Goal: Information Seeking & Learning: Learn about a topic

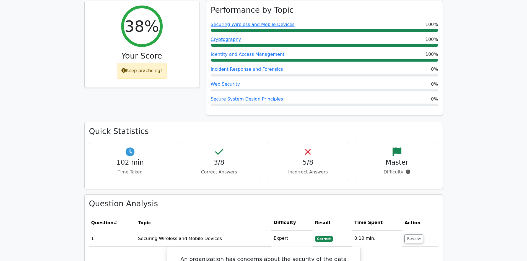
scroll to position [221, 0]
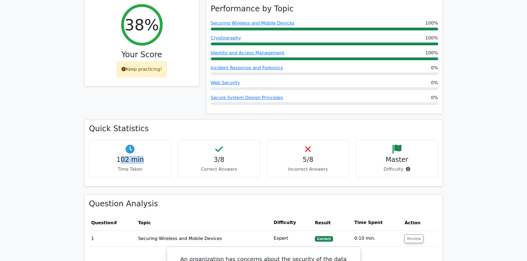
drag, startPoint x: 135, startPoint y: 140, endPoint x: 145, endPoint y: 141, distance: 9.4
click at [145, 156] on h4 "102 min" at bounding box center [130, 160] width 73 height 8
click at [157, 166] on p "Time Taken" at bounding box center [130, 169] width 73 height 7
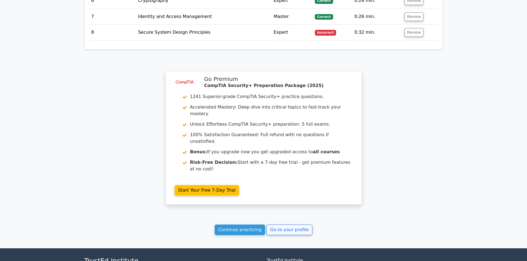
scroll to position [740, 0]
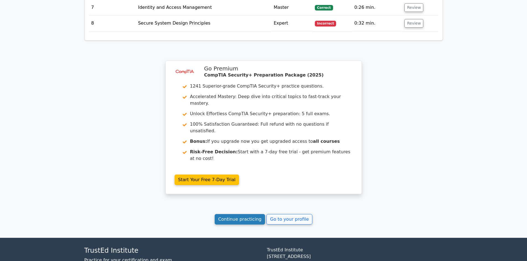
click at [254, 214] on link "Continue practicing" at bounding box center [240, 219] width 51 height 11
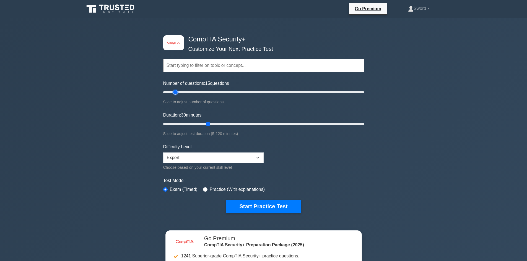
drag, startPoint x: 184, startPoint y: 91, endPoint x: 175, endPoint y: 99, distance: 11.9
type input "15"
click at [175, 96] on input "Number of questions: 15 questions" at bounding box center [263, 92] width 201 height 7
drag, startPoint x: 208, startPoint y: 125, endPoint x: 171, endPoint y: 133, distance: 37.4
click at [171, 127] on input "Duration: 10 minutes" at bounding box center [263, 124] width 201 height 7
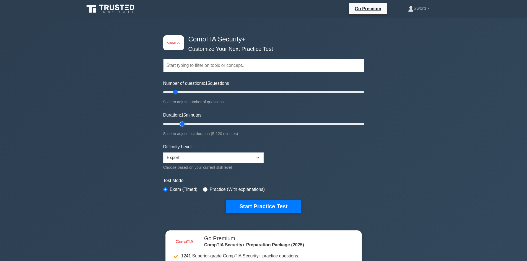
drag, startPoint x: 173, startPoint y: 124, endPoint x: 180, endPoint y: 124, distance: 6.6
click at [180, 124] on input "Duration: 15 minutes" at bounding box center [263, 124] width 201 height 7
click at [330, 174] on form "Topics Cryptography Identity and Access Management Risk Management Network Secu…" at bounding box center [263, 127] width 201 height 171
drag, startPoint x: 184, startPoint y: 124, endPoint x: 174, endPoint y: 127, distance: 10.8
type input "10"
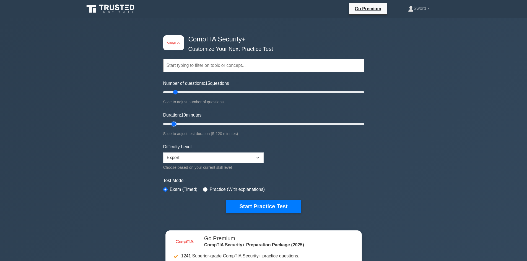
click at [174, 127] on input "Duration: 10 minutes" at bounding box center [263, 124] width 201 height 7
click at [308, 158] on form "Topics Cryptography Identity and Access Management Risk Management Network Secu…" at bounding box center [263, 127] width 201 height 171
click at [283, 208] on button "Start Practice Test" at bounding box center [263, 206] width 75 height 13
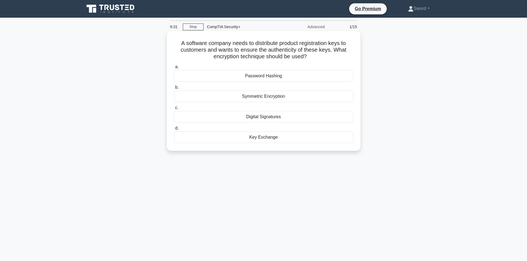
click at [285, 52] on h5 "A software company needs to distribute product registration keys to customers a…" at bounding box center [263, 50] width 180 height 20
click at [286, 51] on h5 "A software company needs to distribute product registration keys to customers a…" at bounding box center [263, 50] width 180 height 20
click at [317, 57] on h5 "A software company needs to distribute product registration keys to customers a…" at bounding box center [263, 50] width 180 height 20
click at [296, 118] on div "Digital Signatures" at bounding box center [263, 117] width 179 height 12
click at [174, 110] on input "c. Digital Signatures" at bounding box center [174, 108] width 0 height 4
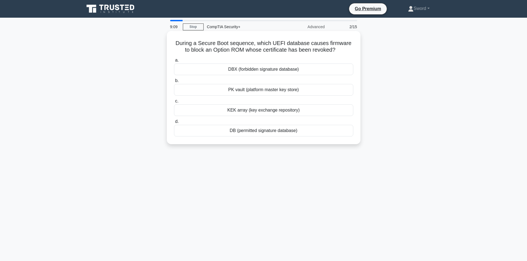
click at [276, 43] on h5 "During a Secure Boot sequence, which UEFI database causes firmware to block an …" at bounding box center [263, 47] width 180 height 14
click at [342, 49] on icon ".spinner_0XTQ{transform-origin:center;animation:spinner_y6GP .75s linear infini…" at bounding box center [338, 50] width 7 height 7
click at [279, 44] on h5 "During a Secure Boot sequence, which UEFI database causes firmware to block an …" at bounding box center [263, 47] width 180 height 14
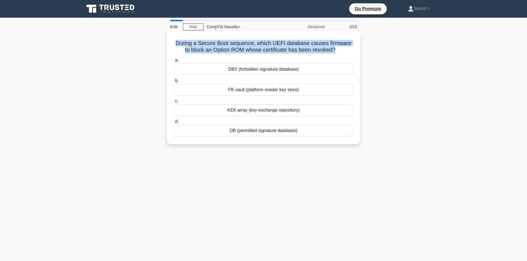
click at [279, 44] on h5 "During a Secure Boot sequence, which UEFI database causes firmware to block an …" at bounding box center [263, 47] width 180 height 14
click at [348, 49] on h5 "During a Secure Boot sequence, which UEFI database causes firmware to block an …" at bounding box center [263, 47] width 180 height 14
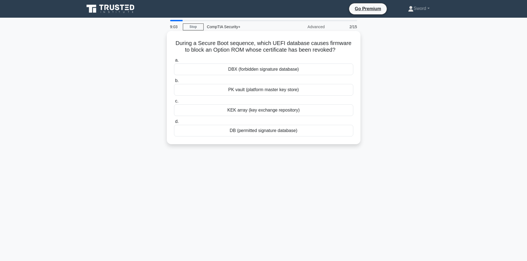
click at [239, 50] on h5 "During a Secure Boot sequence, which UEFI database causes firmware to block an …" at bounding box center [263, 47] width 180 height 14
click at [234, 56] on div "During a Secure Boot sequence, which UEFI database causes firmware to block an …" at bounding box center [263, 87] width 189 height 109
click at [265, 68] on div "DBX (forbidden signature database)" at bounding box center [263, 70] width 179 height 12
click at [174, 62] on input "a. DBX (forbidden signature database)" at bounding box center [174, 61] width 0 height 4
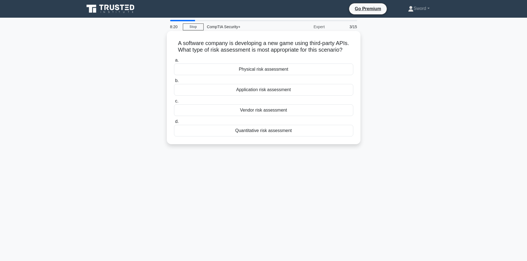
click at [266, 110] on div "Vendor risk assessment" at bounding box center [263, 111] width 179 height 12
click at [174, 103] on input "c. Vendor risk assessment" at bounding box center [174, 102] width 0 height 4
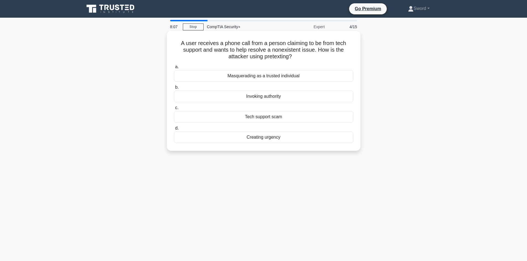
click at [274, 75] on div "Masquerading as a trusted individual" at bounding box center [263, 76] width 179 height 12
click at [174, 69] on input "a. Masquerading as a trusted individual" at bounding box center [174, 67] width 0 height 4
click at [269, 119] on div "False positive" at bounding box center [263, 117] width 179 height 12
click at [174, 110] on input "c. False positive" at bounding box center [174, 108] width 0 height 4
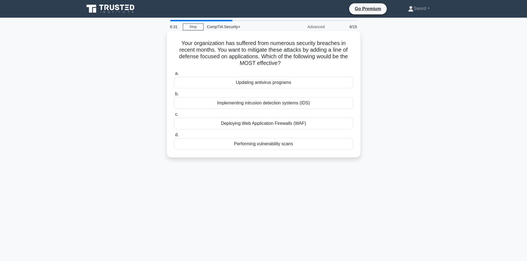
click at [235, 57] on h5 "Your organization has suffered from numerous security breaches in recent months…" at bounding box center [263, 53] width 180 height 27
click at [293, 120] on div "Deploying Web Application Firewalls (WAF)" at bounding box center [263, 124] width 179 height 12
click at [174, 116] on input "c. Deploying Web Application Firewalls (WAF)" at bounding box center [174, 115] width 0 height 4
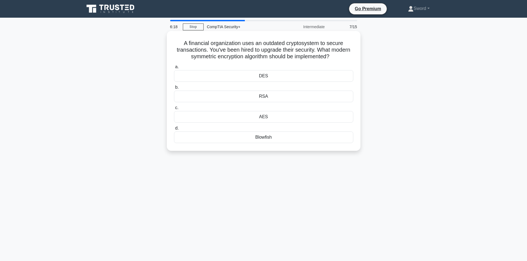
click at [257, 116] on div "AES" at bounding box center [263, 117] width 179 height 12
click at [174, 110] on input "c. AES" at bounding box center [174, 108] width 0 height 4
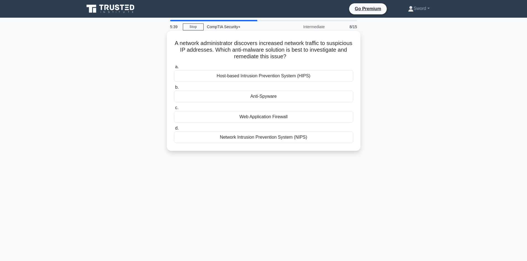
click at [293, 141] on div "Network Intrusion Prevention System (NIPS)" at bounding box center [263, 138] width 179 height 12
click at [174, 130] on input "d. Network Intrusion Prevention System (NIPS)" at bounding box center [174, 129] width 0 height 4
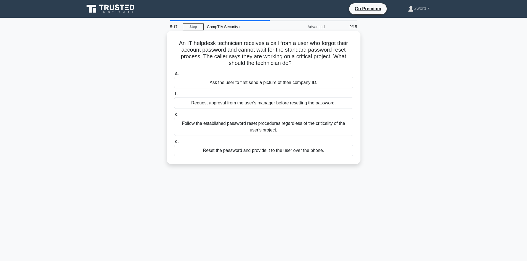
click at [229, 108] on div "Request approval from the user's manager before resetting the password." at bounding box center [263, 103] width 179 height 12
click at [174, 96] on input "b. Request approval from the user's manager before resetting the password." at bounding box center [174, 94] width 0 height 4
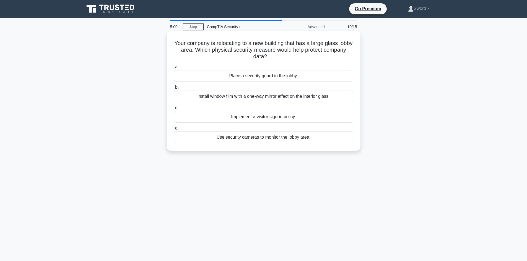
drag, startPoint x: 213, startPoint y: 51, endPoint x: 284, endPoint y: 55, distance: 70.6
click at [284, 55] on h5 "Your company is relocating to a new building that has a large glass lobby area.…" at bounding box center [263, 50] width 180 height 20
click at [312, 59] on h5 "Your company is relocating to a new building that has a large glass lobby area.…" at bounding box center [263, 50] width 180 height 20
drag, startPoint x: 324, startPoint y: 53, endPoint x: 324, endPoint y: 56, distance: 3.3
click at [324, 56] on h5 "Your company is relocating to a new building that has a large glass lobby area.…" at bounding box center [263, 50] width 180 height 20
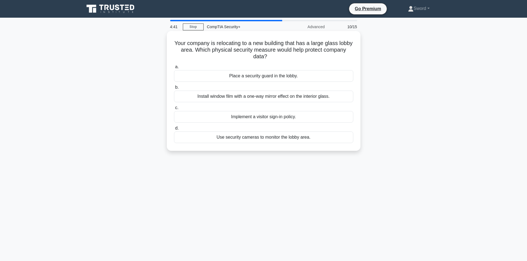
click at [308, 57] on h5 "Your company is relocating to a new building that has a large glass lobby area.…" at bounding box center [263, 50] width 180 height 20
drag, startPoint x: 321, startPoint y: 42, endPoint x: 211, endPoint y: 52, distance: 110.5
click at [211, 52] on h5 "Your company is relocating to a new building that has a large glass lobby area.…" at bounding box center [263, 50] width 180 height 20
click at [228, 61] on div "Your company is relocating to a new building that has a large glass lobby area.…" at bounding box center [263, 91] width 189 height 116
drag, startPoint x: 320, startPoint y: 43, endPoint x: 210, endPoint y: 53, distance: 110.0
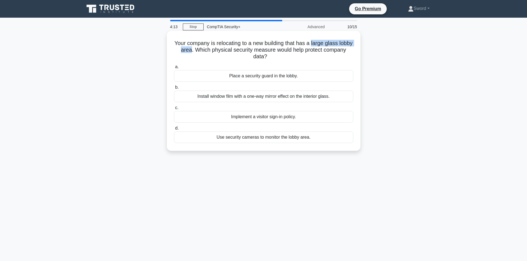
click at [210, 53] on h5 "Your company is relocating to a new building that has a large glass lobby area.…" at bounding box center [263, 50] width 180 height 20
click at [226, 59] on h5 "Your company is relocating to a new building that has a large glass lobby area.…" at bounding box center [263, 50] width 180 height 20
click at [260, 96] on div "Install window film with a one-way mirror effect on the interior glass." at bounding box center [263, 97] width 179 height 12
click at [174, 89] on input "b. Install window film with a one-way mirror effect on the interior glass." at bounding box center [174, 88] width 0 height 4
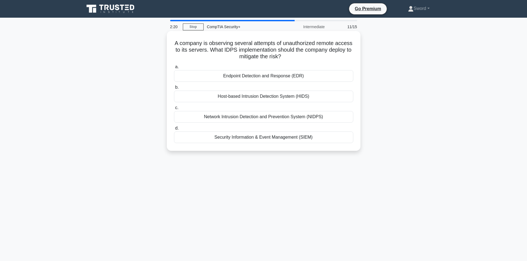
click at [263, 98] on div "Host-based Intrusion Detection System (HIDS)" at bounding box center [263, 97] width 179 height 12
click at [174, 89] on input "b. Host-based Intrusion Detection System (HIDS)" at bounding box center [174, 88] width 0 height 4
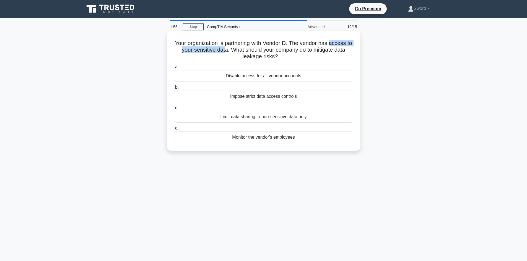
drag, startPoint x: 330, startPoint y: 43, endPoint x: 223, endPoint y: 51, distance: 107.9
click at [223, 51] on h5 "Your organization is partnering with Vendor D. The vendor has access to your se…" at bounding box center [263, 50] width 180 height 20
click at [262, 53] on h5 "Your organization is partnering with Vendor D. The vendor has access to your se…" at bounding box center [263, 50] width 180 height 20
click at [270, 99] on div "Impose strict data access controls" at bounding box center [263, 97] width 179 height 12
click at [174, 89] on input "b. Impose strict data access controls" at bounding box center [174, 88] width 0 height 4
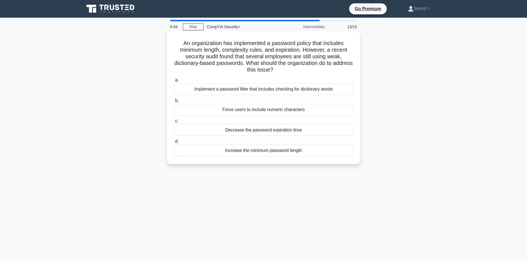
click at [261, 108] on div "Force users to include numeric characters" at bounding box center [263, 110] width 179 height 12
click at [174, 103] on input "b. Force users to include numeric characters" at bounding box center [174, 101] width 0 height 4
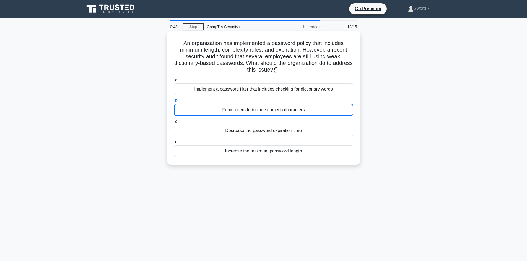
click at [261, 108] on div "Force users to include numeric characters" at bounding box center [263, 110] width 179 height 12
click at [174, 103] on input "b. Force users to include numeric characters" at bounding box center [174, 101] width 0 height 4
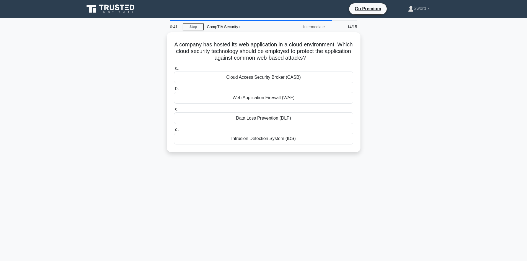
click at [389, 93] on div "A company has hosted its web application in a cloud environment. Which cloud se…" at bounding box center [263, 95] width 365 height 127
click at [298, 96] on div "Web Application Firewall (WAF)" at bounding box center [263, 97] width 179 height 12
click at [174, 89] on input "b. Web Application Firewall (WAF)" at bounding box center [174, 88] width 0 height 4
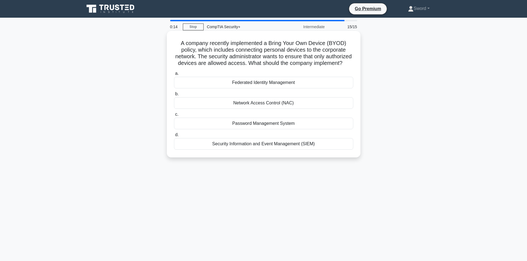
click at [275, 109] on div "Network Access Control (NAC)" at bounding box center [263, 103] width 179 height 12
click at [174, 96] on input "b. Network Access Control (NAC)" at bounding box center [174, 94] width 0 height 4
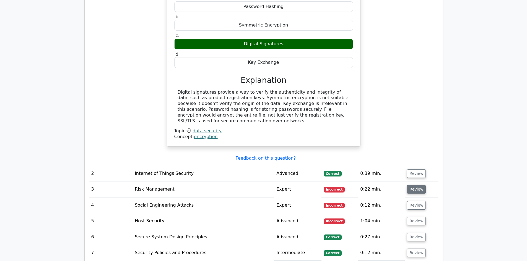
scroll to position [581, 0]
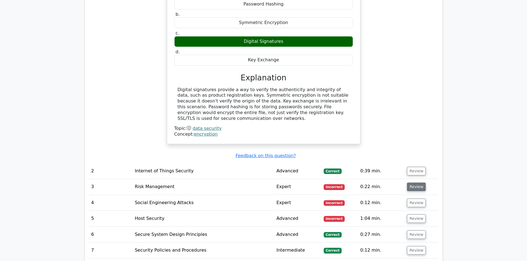
click at [412, 183] on button "Review" at bounding box center [416, 187] width 19 height 9
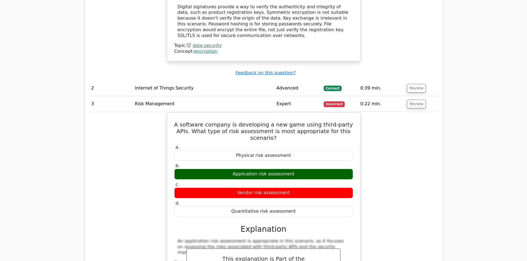
scroll to position [691, 0]
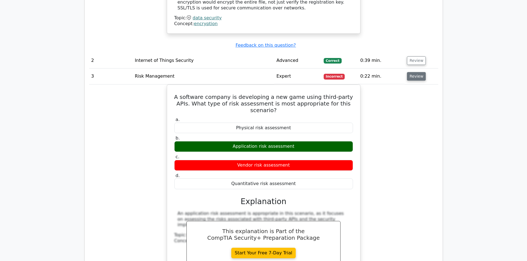
click at [413, 72] on button "Review" at bounding box center [416, 76] width 19 height 9
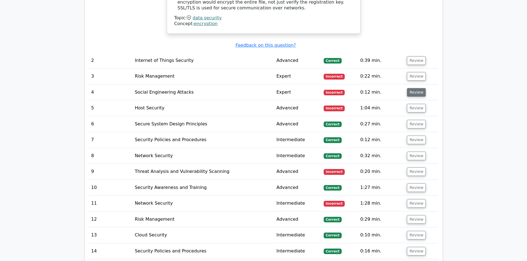
click at [412, 88] on button "Review" at bounding box center [416, 92] width 19 height 9
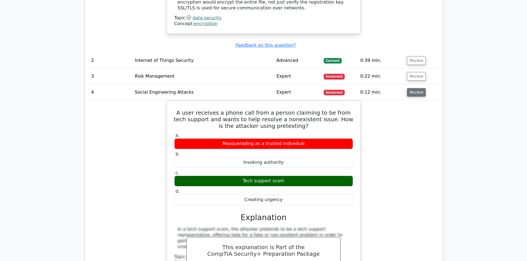
click at [412, 88] on button "Review" at bounding box center [416, 92] width 19 height 9
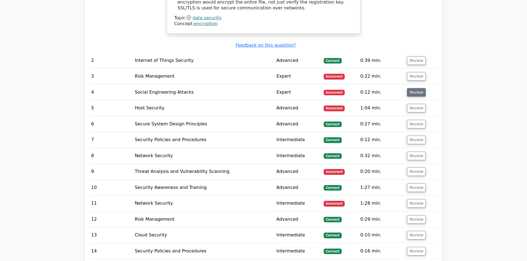
click at [412, 88] on button "Review" at bounding box center [416, 92] width 19 height 9
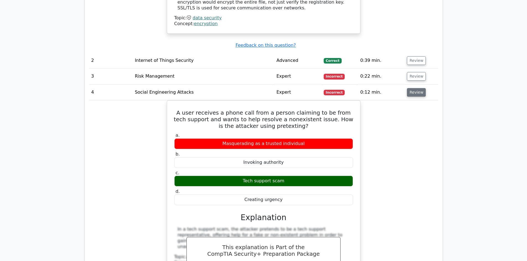
click at [416, 88] on button "Review" at bounding box center [416, 92] width 19 height 9
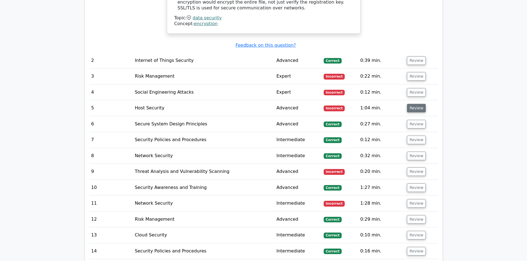
click at [408, 104] on button "Review" at bounding box center [416, 108] width 19 height 9
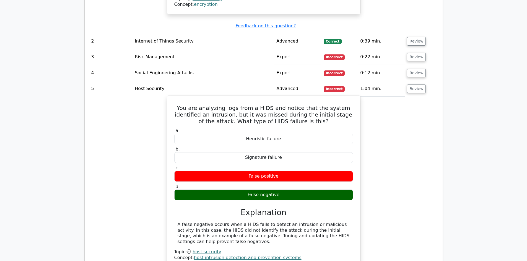
scroll to position [719, 0]
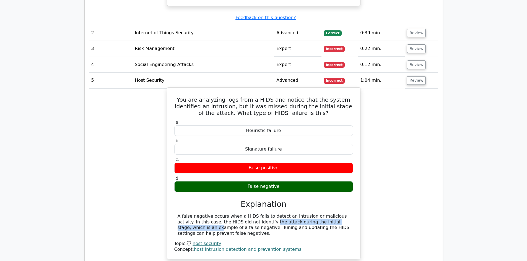
drag, startPoint x: 215, startPoint y: 198, endPoint x: 307, endPoint y: 195, distance: 91.8
click at [307, 214] on div "A false negative occurs when a HIDS fails to detect an intrusion or malicious a…" at bounding box center [264, 225] width 172 height 23
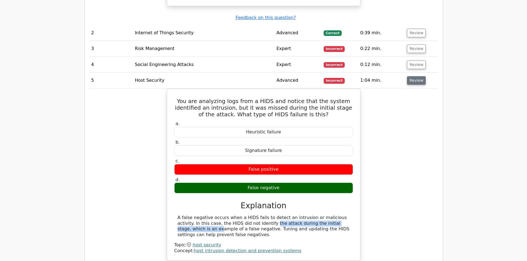
click at [409, 76] on button "Review" at bounding box center [416, 80] width 19 height 9
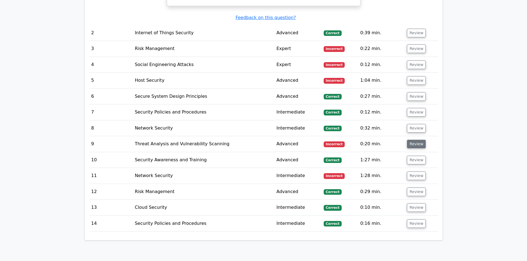
click at [412, 140] on button "Review" at bounding box center [416, 144] width 19 height 9
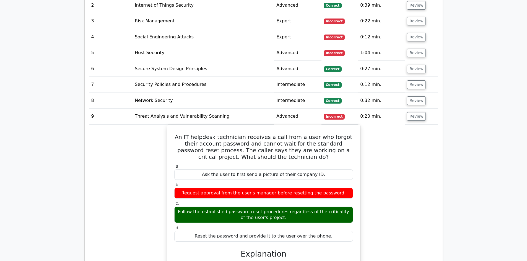
scroll to position [774, 0]
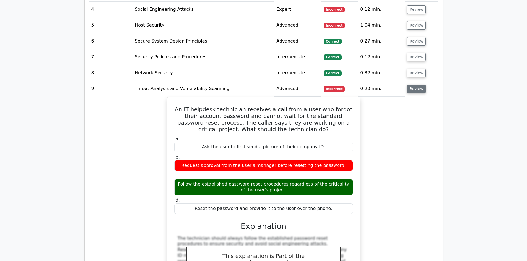
click at [412, 85] on button "Review" at bounding box center [416, 89] width 19 height 9
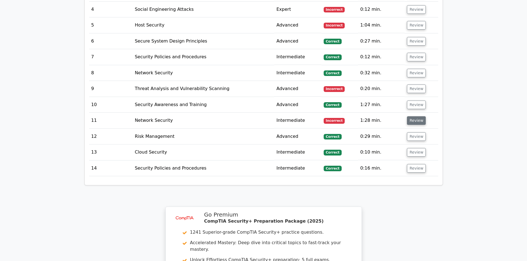
click at [409, 116] on button "Review" at bounding box center [416, 120] width 19 height 9
click at [410, 116] on button "Review" at bounding box center [416, 120] width 19 height 9
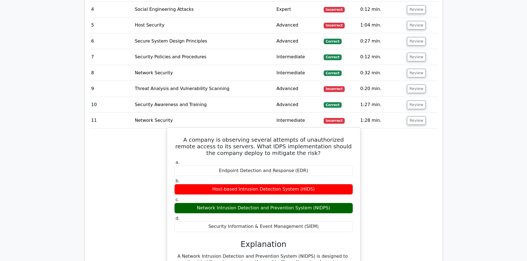
scroll to position [802, 0]
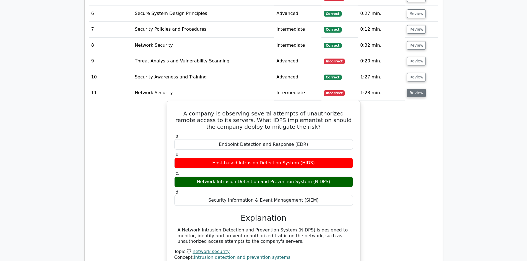
click at [411, 89] on button "Review" at bounding box center [416, 93] width 19 height 9
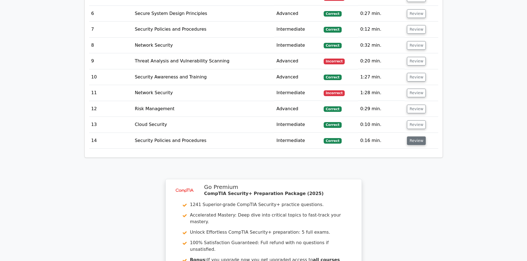
click at [411, 137] on button "Review" at bounding box center [416, 141] width 19 height 9
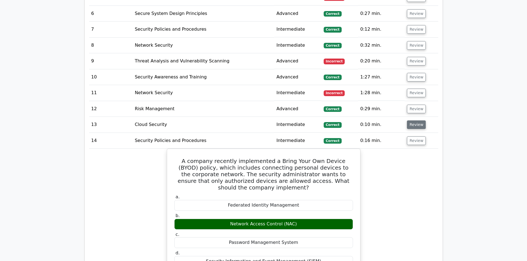
click at [411, 121] on button "Review" at bounding box center [416, 125] width 19 height 9
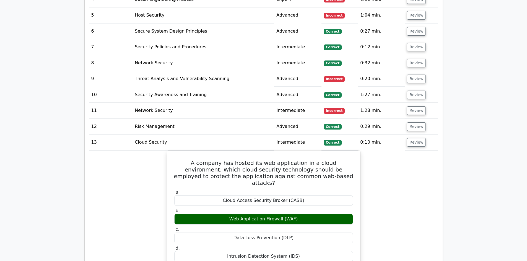
scroll to position [774, 0]
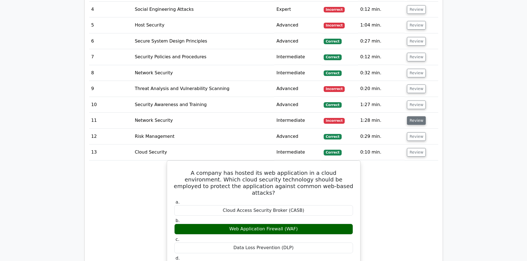
click at [413, 116] on button "Review" at bounding box center [416, 120] width 19 height 9
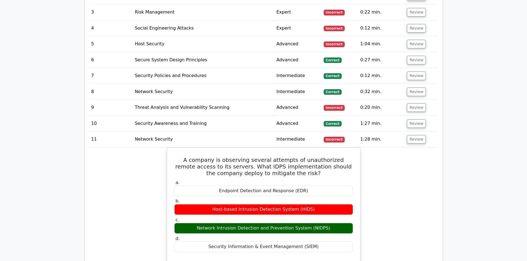
scroll to position [747, 0]
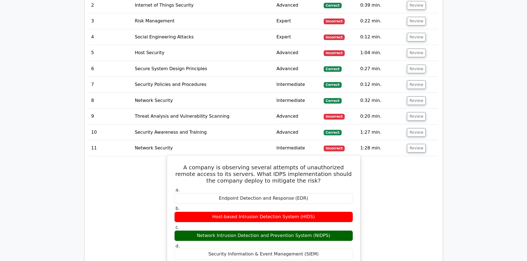
click at [249, 164] on h5 "A company is observing several attempts of unauthorized remote access to its se…" at bounding box center [264, 174] width 180 height 20
click at [252, 164] on h5 "A company is observing several attempts of unauthorized remote access to its se…" at bounding box center [264, 174] width 180 height 20
click at [247, 164] on h5 "A company is observing several attempts of unauthorized remote access to its se…" at bounding box center [264, 174] width 180 height 20
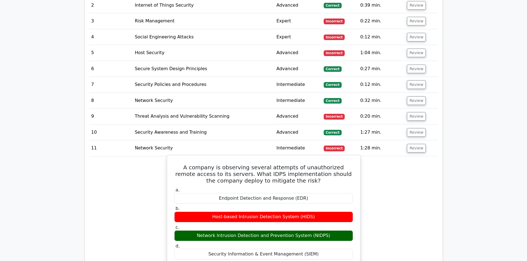
click at [302, 164] on h5 "A company is observing several attempts of unauthorized remote access to its se…" at bounding box center [264, 174] width 180 height 20
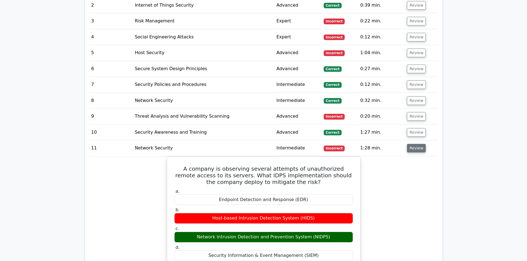
click at [415, 144] on button "Review" at bounding box center [416, 148] width 19 height 9
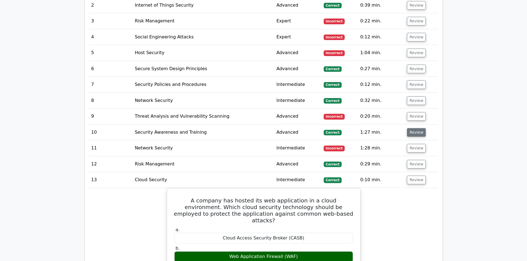
click at [413, 128] on button "Review" at bounding box center [416, 132] width 19 height 9
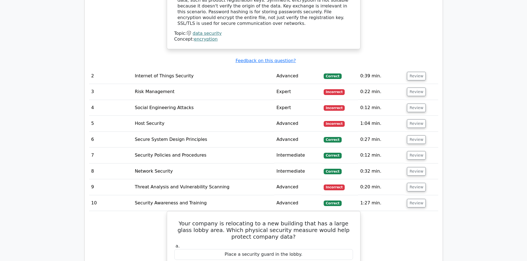
scroll to position [664, 0]
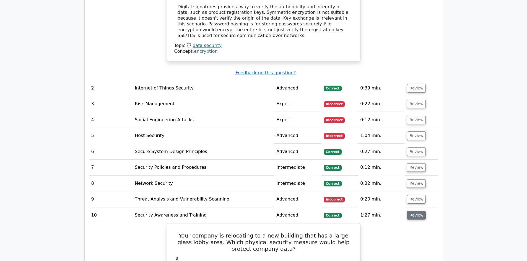
click at [407, 211] on button "Review" at bounding box center [416, 215] width 19 height 9
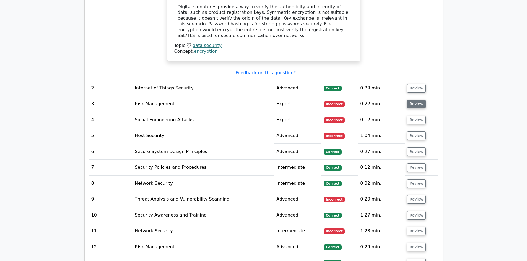
click at [410, 100] on button "Review" at bounding box center [416, 104] width 19 height 9
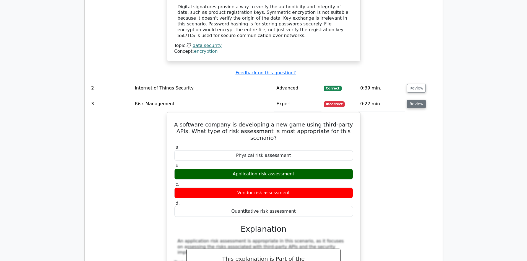
click at [410, 100] on button "Review" at bounding box center [416, 104] width 19 height 9
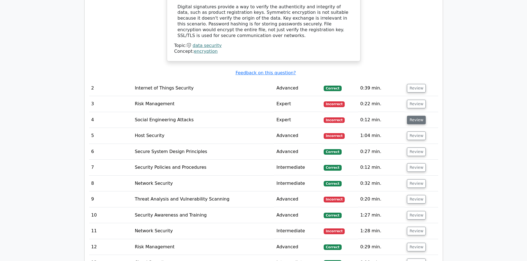
click at [408, 116] on button "Review" at bounding box center [416, 120] width 19 height 9
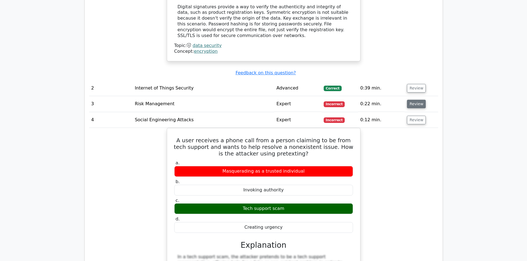
click at [419, 100] on button "Review" at bounding box center [416, 104] width 19 height 9
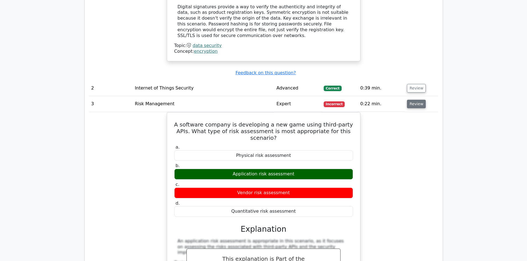
click at [417, 100] on button "Review" at bounding box center [416, 104] width 19 height 9
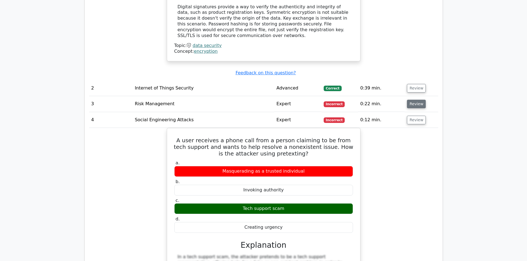
click at [412, 100] on button "Review" at bounding box center [416, 104] width 19 height 9
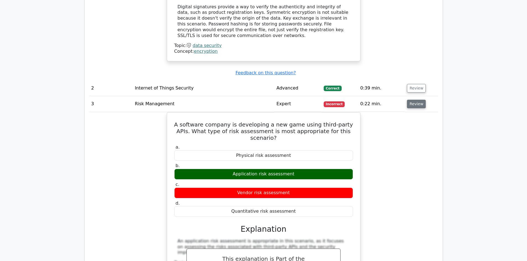
click at [416, 100] on button "Review" at bounding box center [416, 104] width 19 height 9
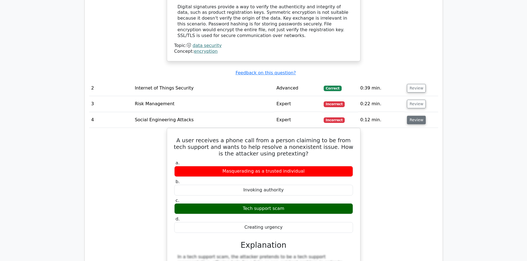
click at [416, 116] on button "Review" at bounding box center [416, 120] width 19 height 9
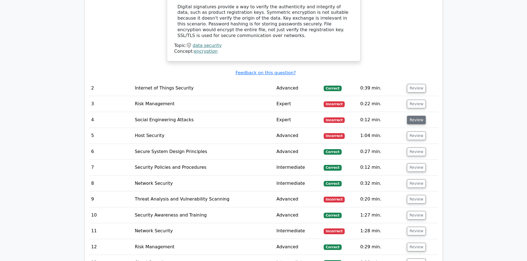
click at [416, 116] on button "Review" at bounding box center [416, 120] width 19 height 9
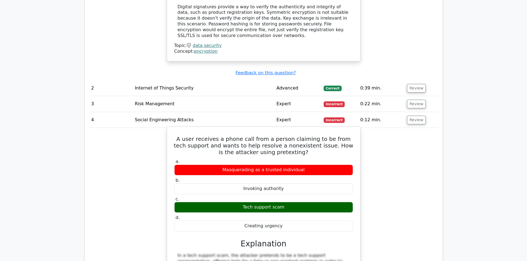
click at [239, 165] on div "Masquerading as a trusted individual" at bounding box center [263, 170] width 179 height 11
drag, startPoint x: 337, startPoint y: 113, endPoint x: 201, endPoint y: 120, distance: 136.5
click at [201, 136] on h5 "A user receives a phone call from a person claiming to be from tech support and…" at bounding box center [264, 146] width 180 height 20
click at [328, 136] on h5 "A user receives a phone call from a person claiming to be from tech support and…" at bounding box center [264, 146] width 180 height 20
drag, startPoint x: 337, startPoint y: 113, endPoint x: 290, endPoint y: 120, distance: 47.1
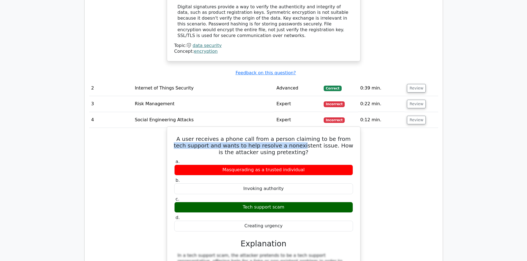
click at [290, 136] on h5 "A user receives a phone call from a person claiming to be from tech support and…" at bounding box center [264, 146] width 180 height 20
click at [312, 136] on h5 "A user receives a phone call from a person claiming to be from tech support and…" at bounding box center [264, 146] width 180 height 20
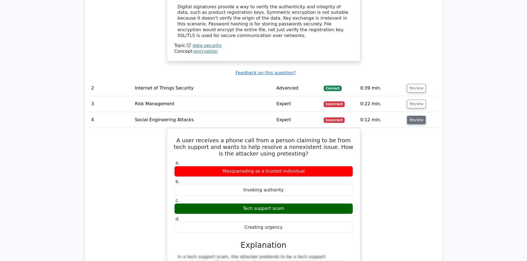
click at [418, 116] on button "Review" at bounding box center [416, 120] width 19 height 9
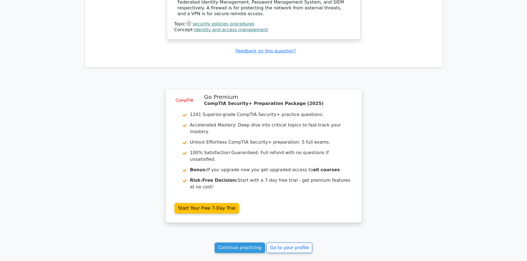
scroll to position [1361, 0]
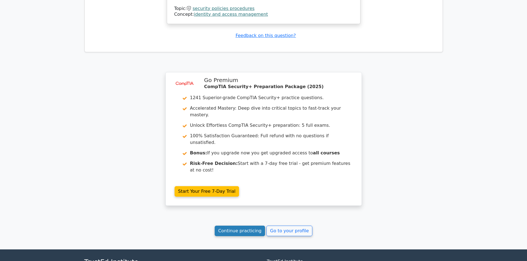
click at [254, 226] on link "Continue practicing" at bounding box center [240, 231] width 51 height 11
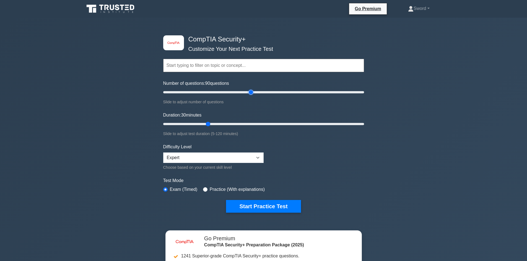
drag, startPoint x: 319, startPoint y: 80, endPoint x: 250, endPoint y: 111, distance: 74.9
type input "90"
click at [250, 96] on input "Number of questions: 90 questions" at bounding box center [263, 92] width 201 height 7
drag, startPoint x: 248, startPoint y: 126, endPoint x: 307, endPoint y: 127, distance: 59.2
click at [307, 127] on input "Duration: 90 minutes" at bounding box center [263, 124] width 201 height 7
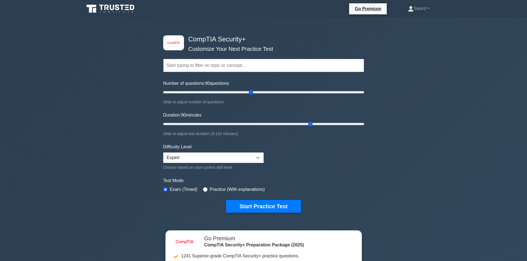
click at [360, 174] on form "Topics Cryptography Identity and Access Management Risk Management Network Secu…" at bounding box center [263, 127] width 201 height 171
click at [253, 156] on select "Beginner Intermediate Expert" at bounding box center [213, 158] width 100 height 11
click at [335, 171] on form "Topics Cryptography Identity and Access Management Risk Management Network Secu…" at bounding box center [263, 127] width 201 height 171
type input "90"
drag, startPoint x: 308, startPoint y: 124, endPoint x: 308, endPoint y: 133, distance: 9.1
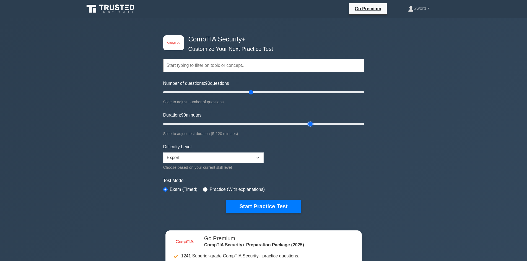
click at [308, 127] on input "Duration: 90 minutes" at bounding box center [263, 124] width 201 height 7
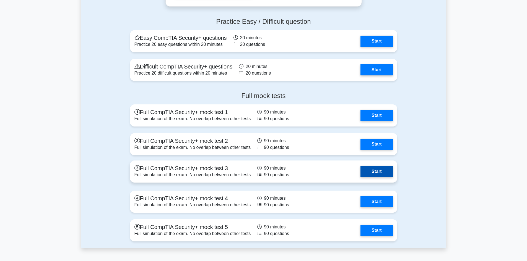
scroll to position [1374, 0]
